Goal: Transaction & Acquisition: Book appointment/travel/reservation

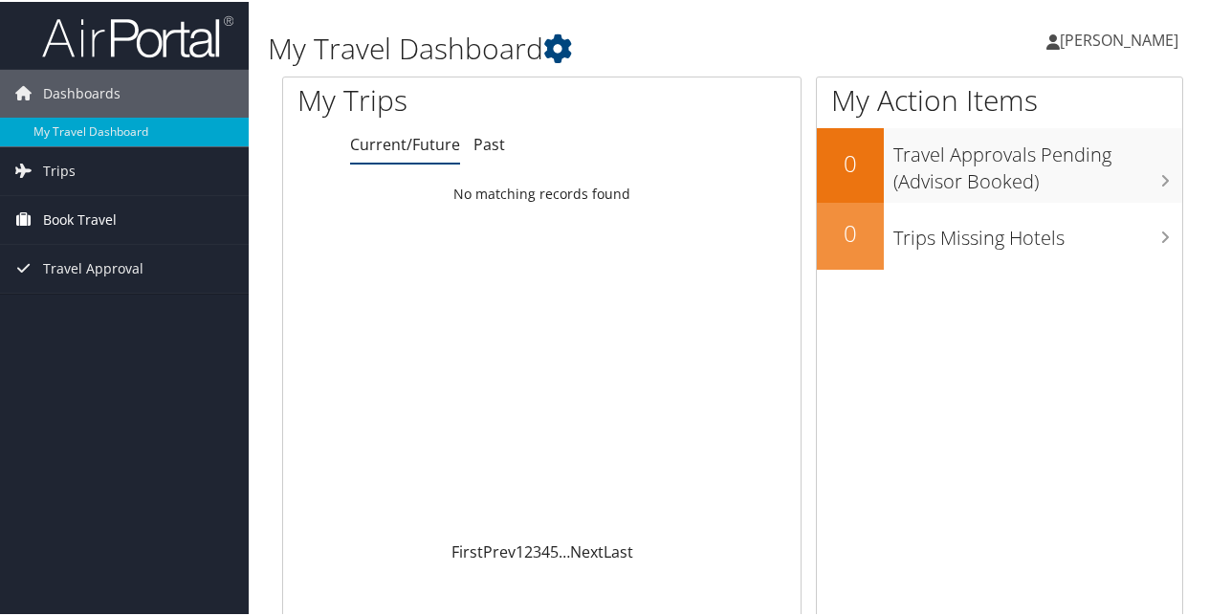
click at [67, 224] on span "Book Travel" at bounding box center [80, 218] width 74 height 48
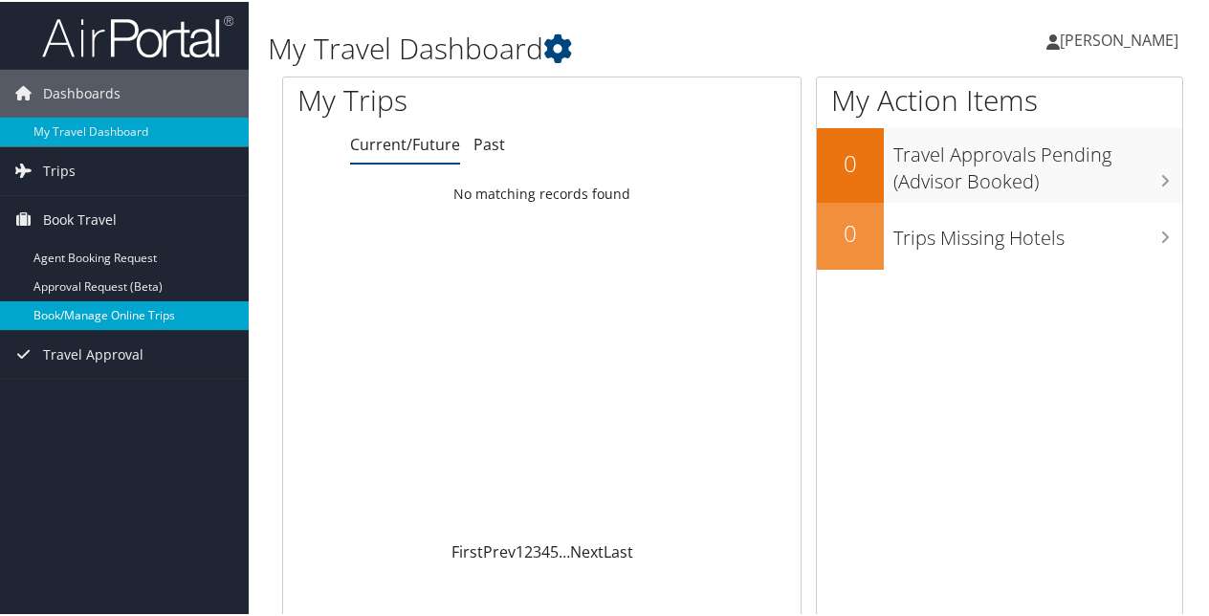
click at [82, 316] on link "Book/Manage Online Trips" at bounding box center [124, 313] width 249 height 29
